Goal: Information Seeking & Learning: Learn about a topic

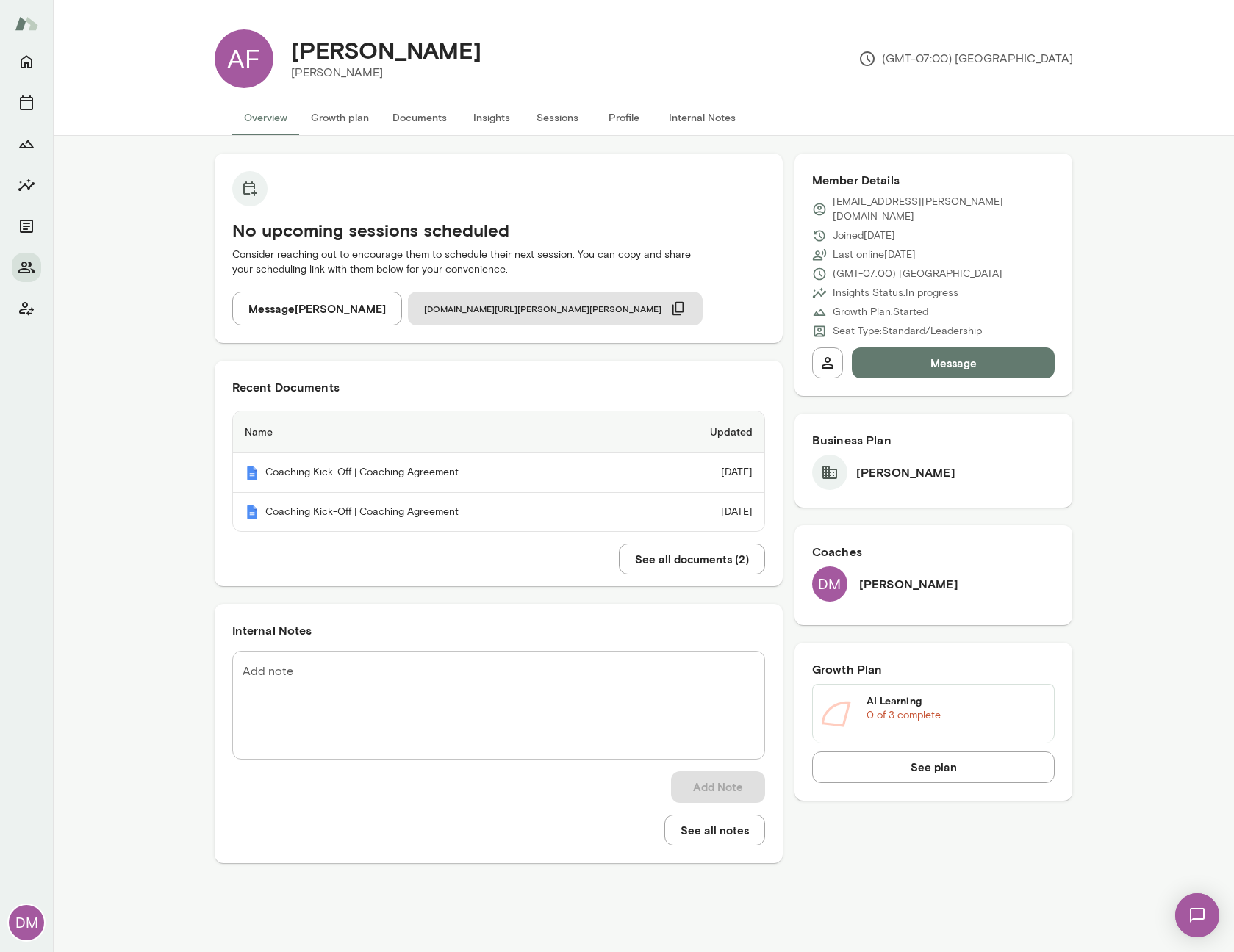
click at [147, 462] on div "No upcoming sessions scheduled Consider reaching out to encourage them to sched…" at bounding box center [644, 517] width 1182 height 763
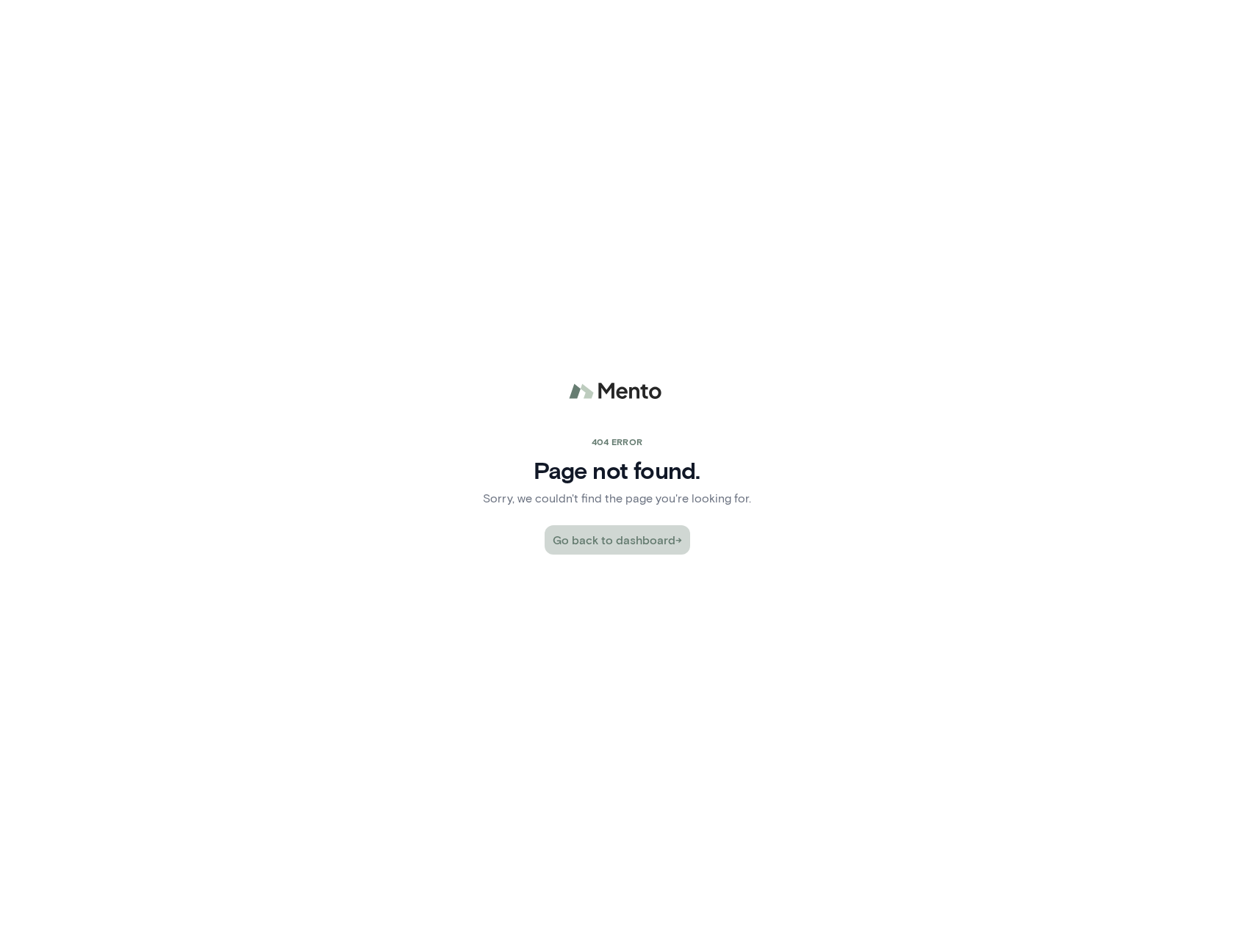
click at [629, 539] on button "Go back to dashboard →" at bounding box center [617, 540] width 146 height 30
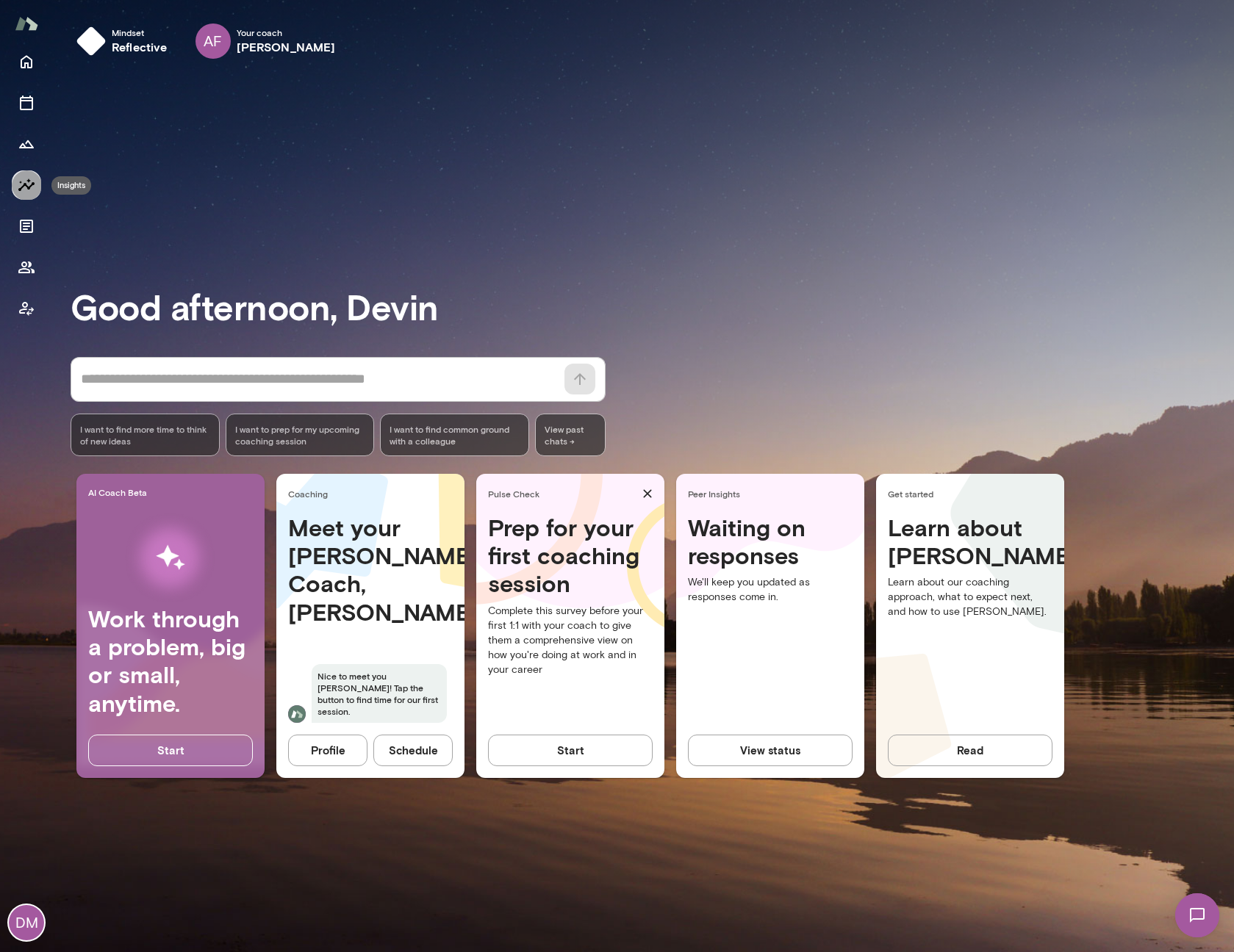
click at [25, 187] on icon "Insights" at bounding box center [27, 185] width 18 height 18
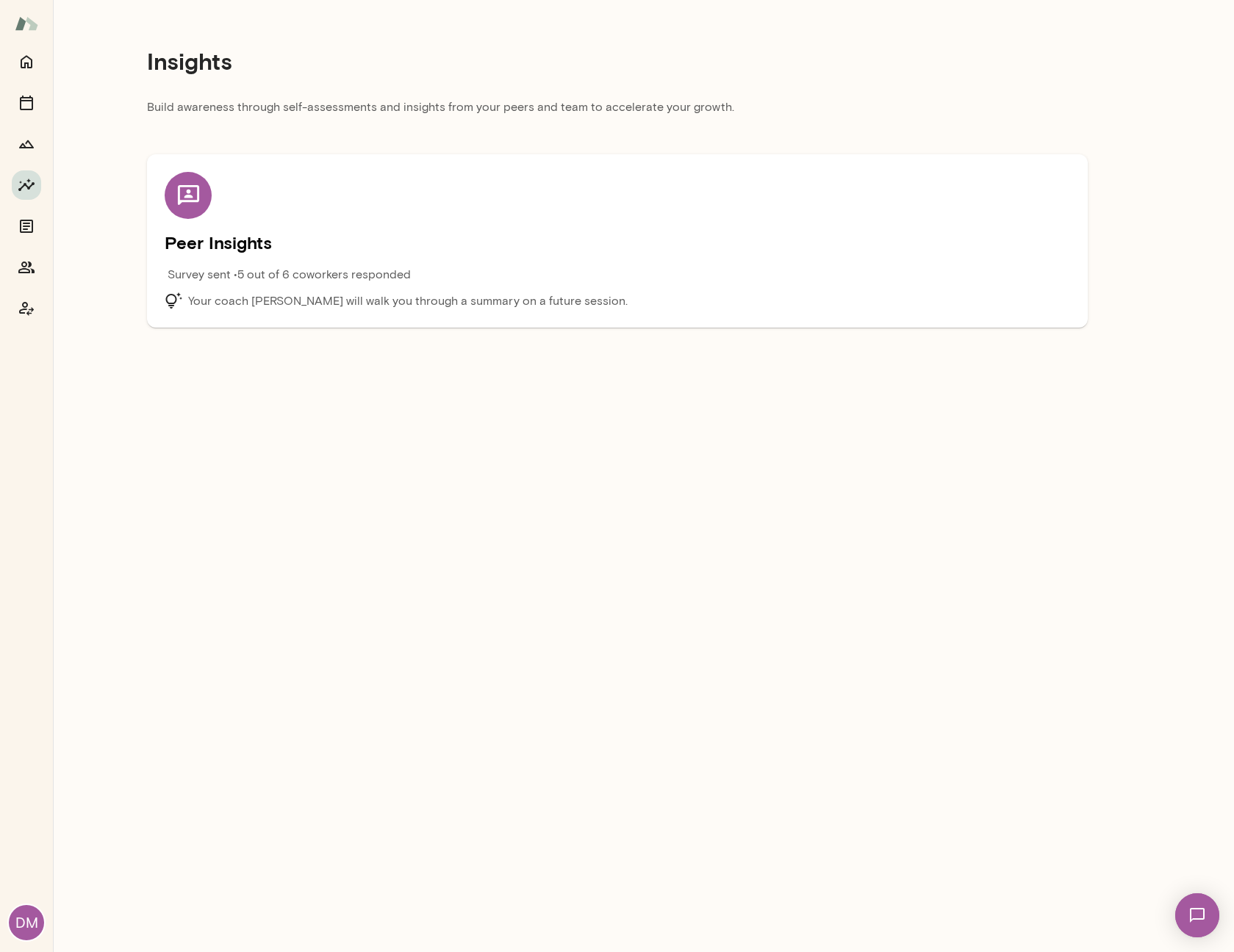
click at [249, 286] on div "Survey sent • 5 out of 6 coworkers responded" at bounding box center [504, 279] width 679 height 27
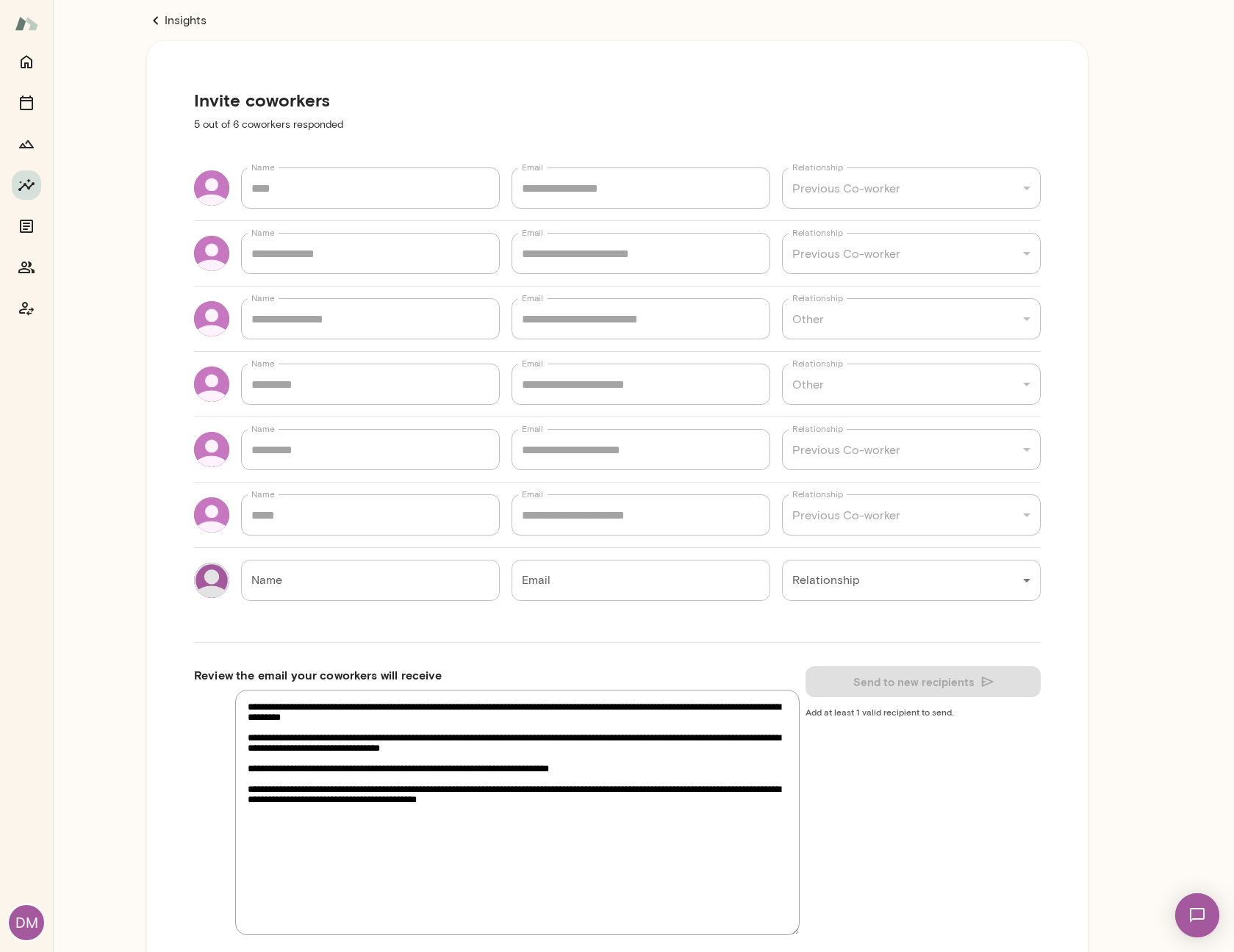
click at [155, 24] on icon at bounding box center [156, 21] width 18 height 18
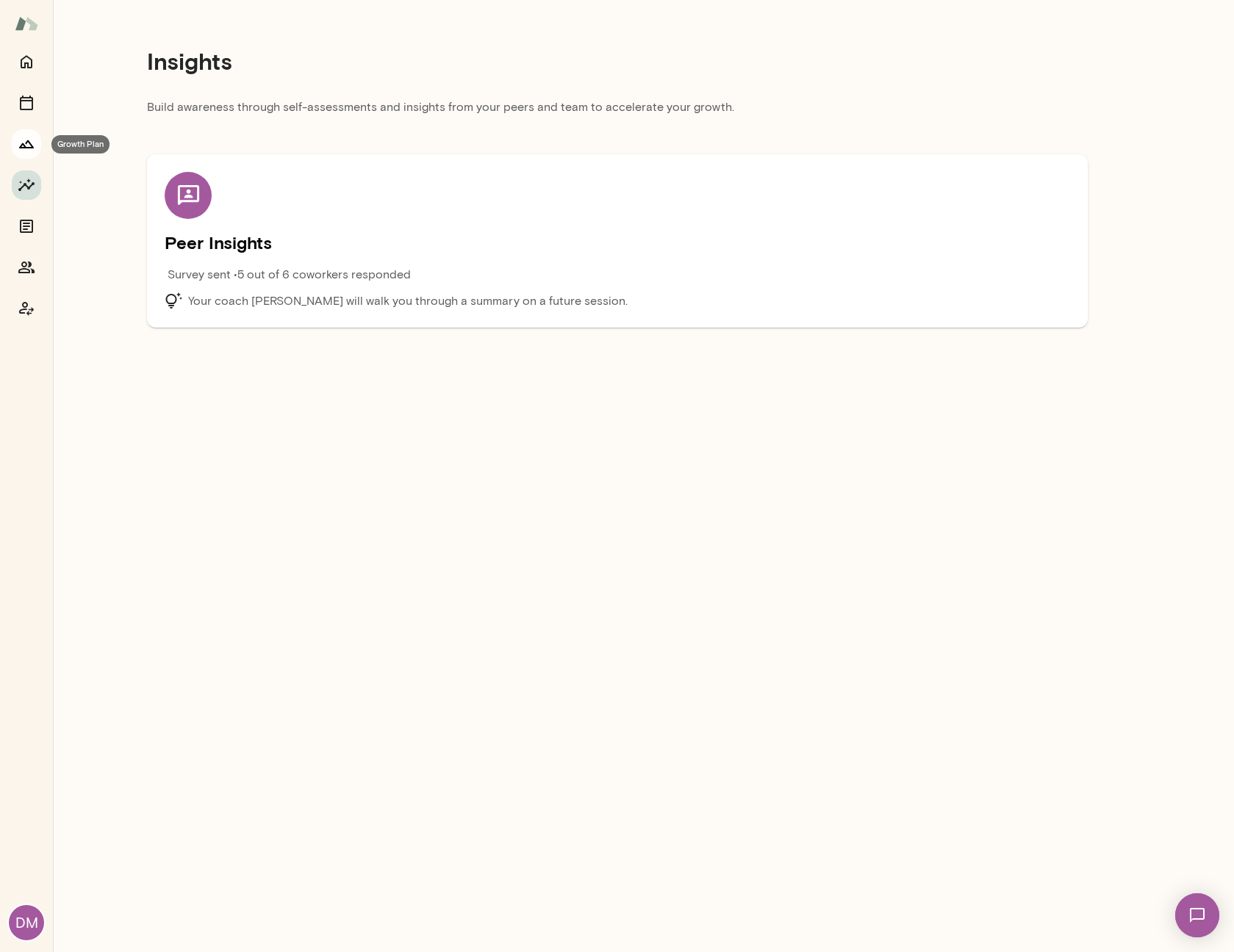
click at [17, 145] on button "Growth Plan" at bounding box center [27, 144] width 30 height 30
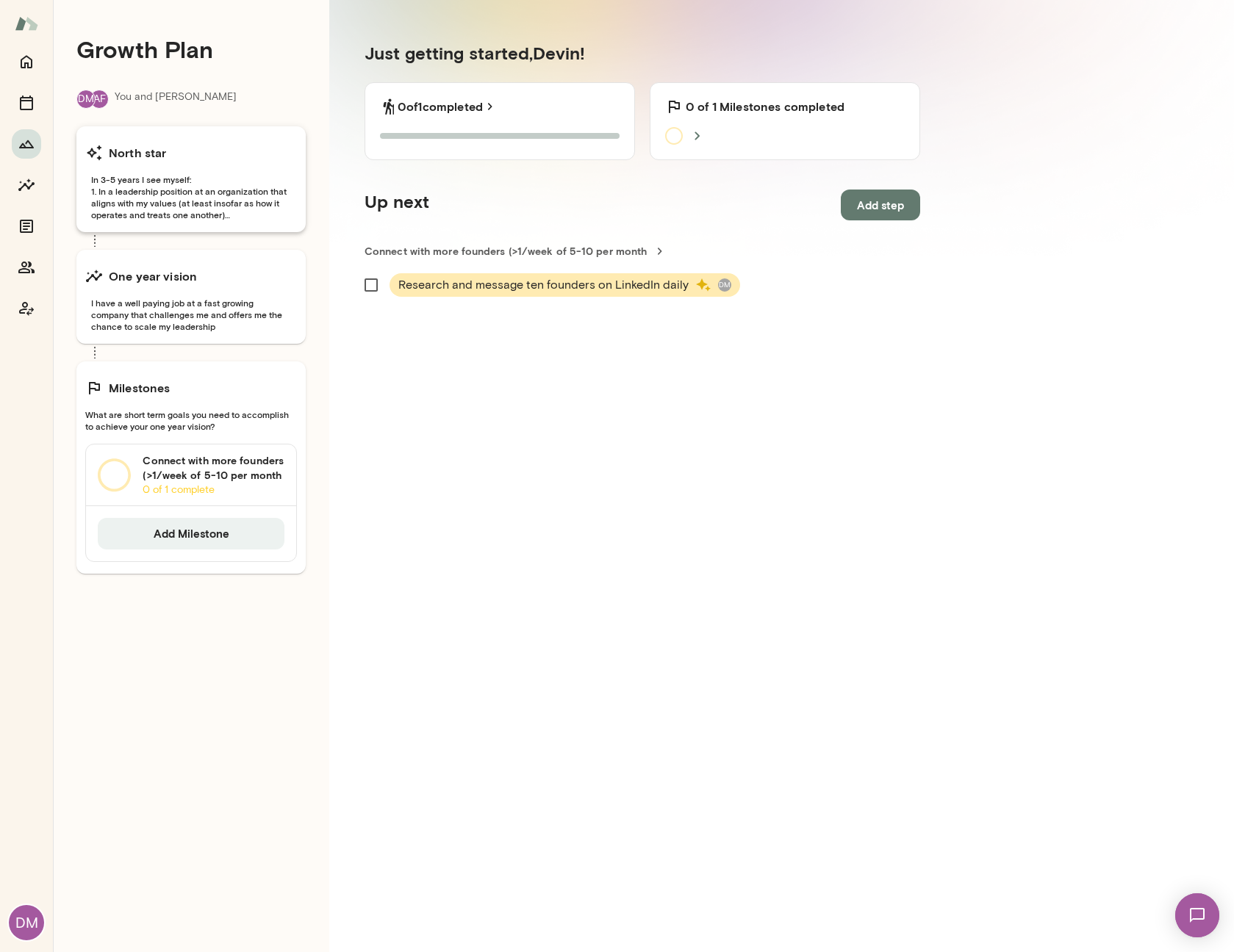
click at [134, 192] on span "In 3-5 years I see myself: 1. In a leadership position at an organization that …" at bounding box center [191, 197] width 212 height 47
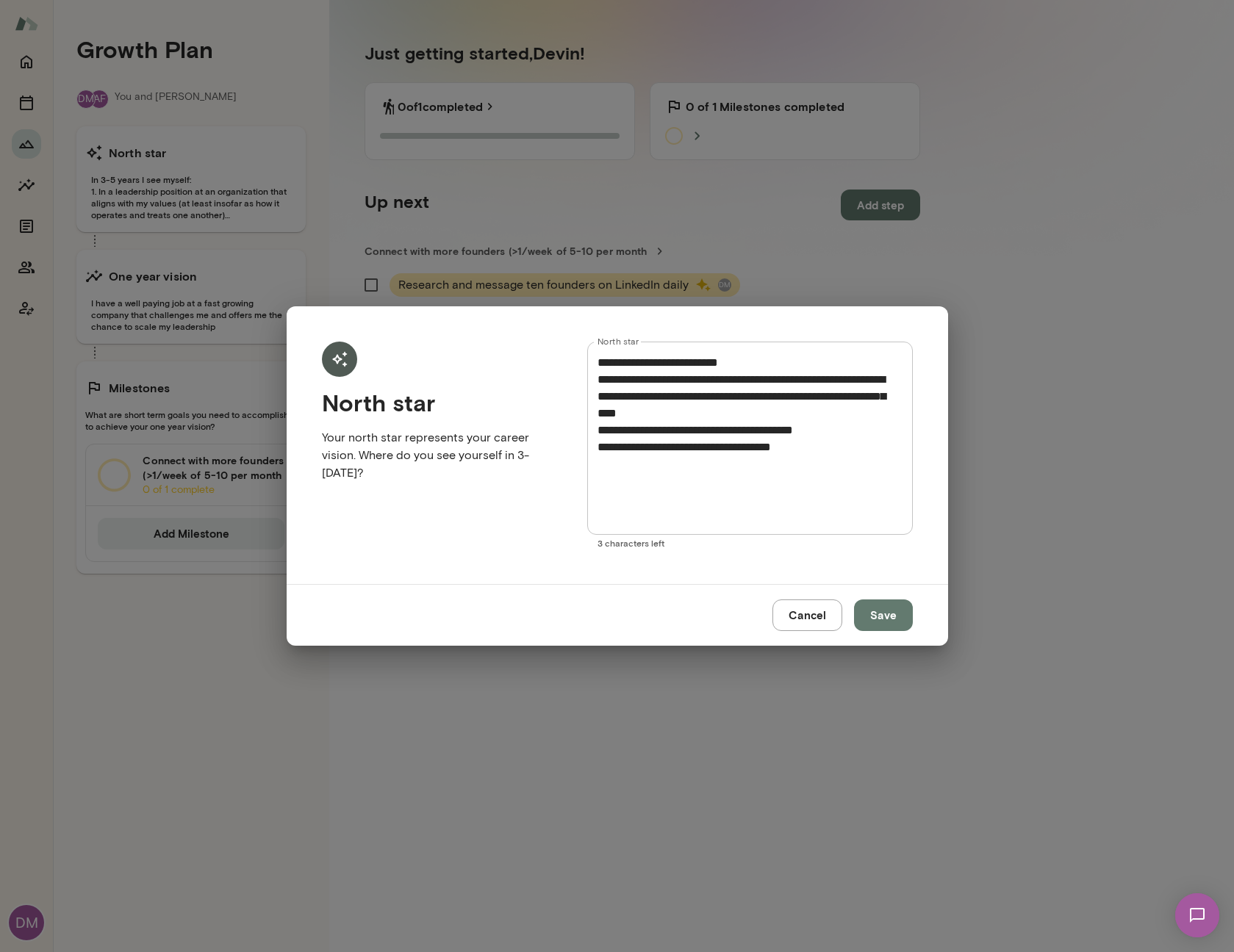
click at [827, 629] on button "Cancel" at bounding box center [808, 615] width 70 height 31
